Goal: Manage account settings

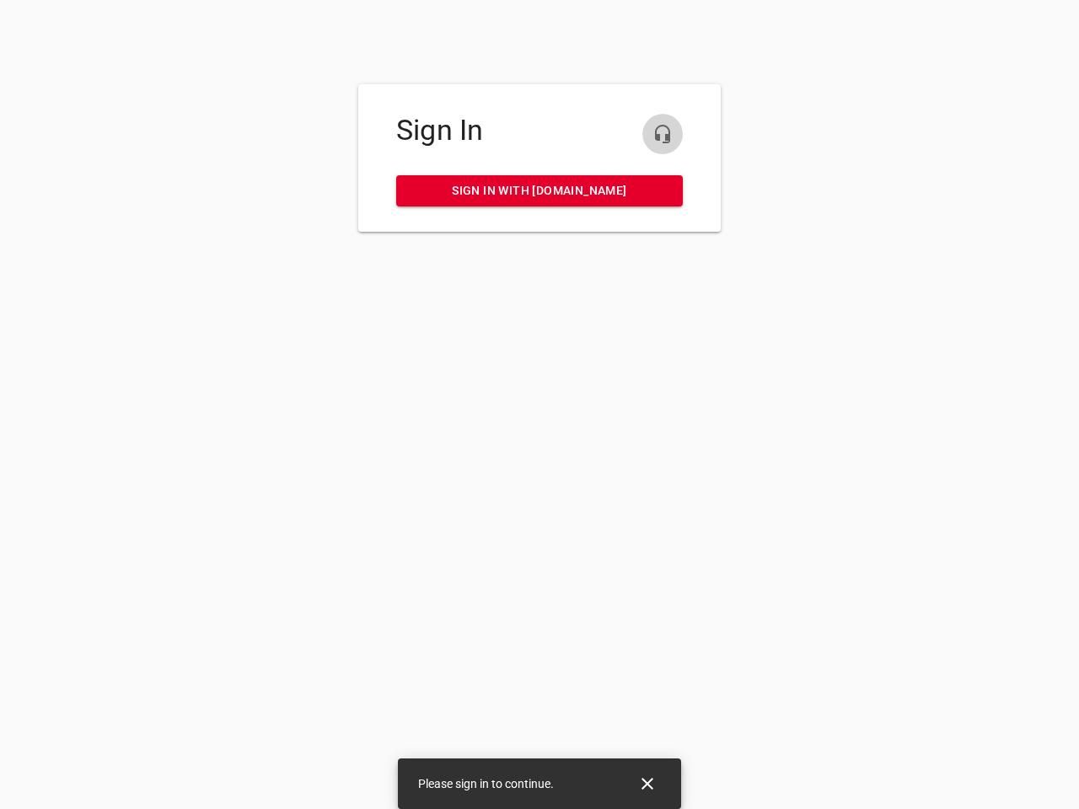
click at [663, 134] on icon "button" at bounding box center [663, 134] width 20 height 20
click at [648, 784] on icon "Close" at bounding box center [648, 784] width 12 height 12
